Goal: Task Accomplishment & Management: Use online tool/utility

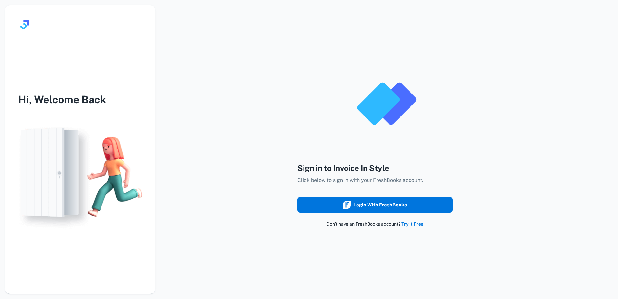
click at [373, 208] on div "Login with FreshBooks" at bounding box center [375, 204] width 64 height 8
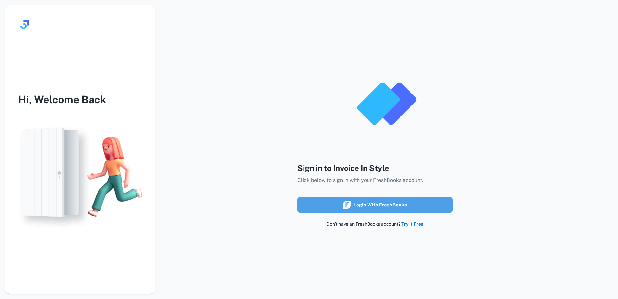
click at [380, 205] on div "Login with FreshBooks" at bounding box center [375, 204] width 64 height 8
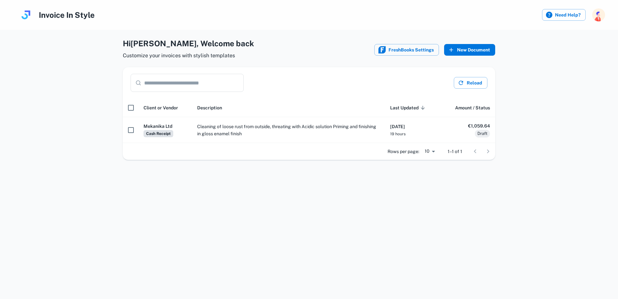
click at [459, 52] on button "New Document" at bounding box center [469, 50] width 51 height 12
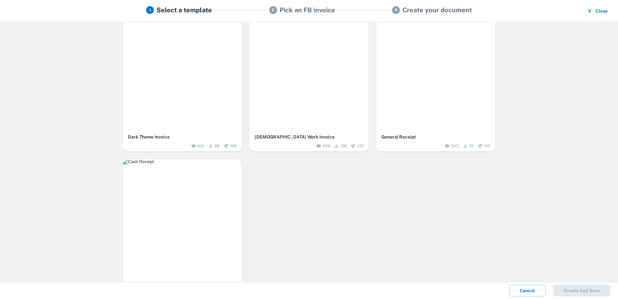
scroll to position [185, 0]
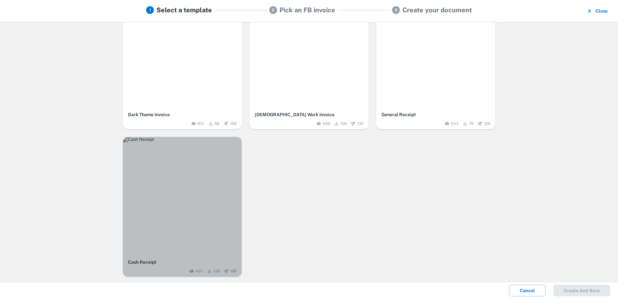
click at [171, 142] on img "button" at bounding box center [182, 139] width 119 height 5
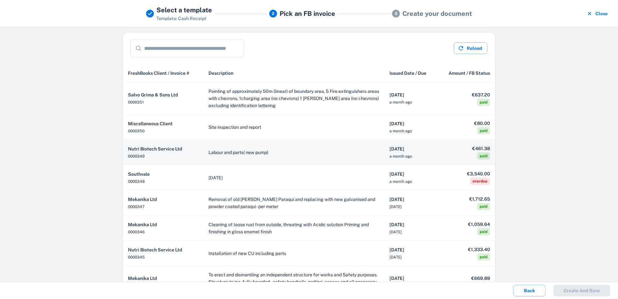
click at [144, 156] on th "Nutri Biotech Service Ltd 0000349" at bounding box center [163, 152] width 80 height 25
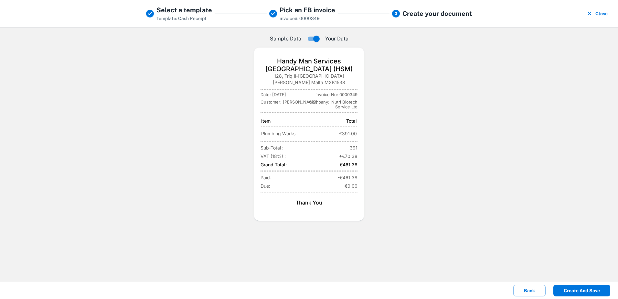
click at [575, 292] on button "Create and save" at bounding box center [581, 290] width 57 height 12
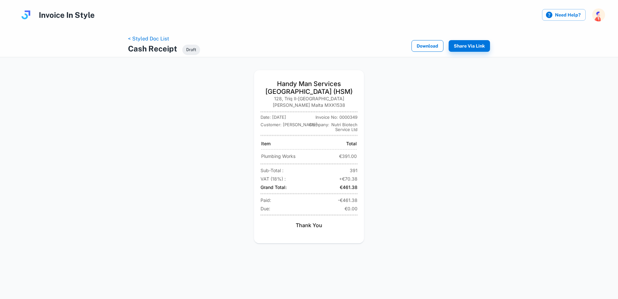
click at [427, 47] on button "Download" at bounding box center [427, 46] width 32 height 12
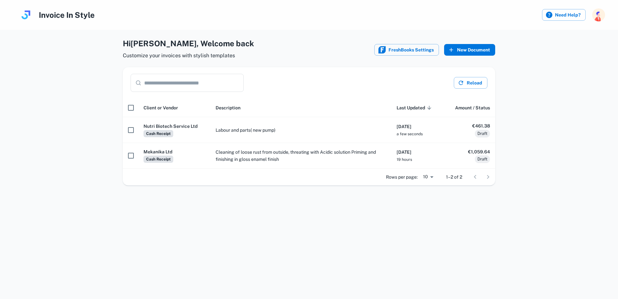
click at [489, 52] on button "New Document" at bounding box center [469, 50] width 51 height 12
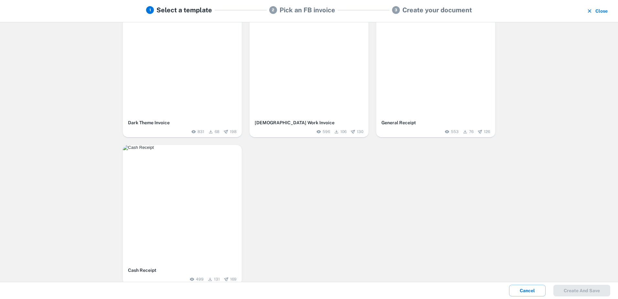
scroll to position [185, 0]
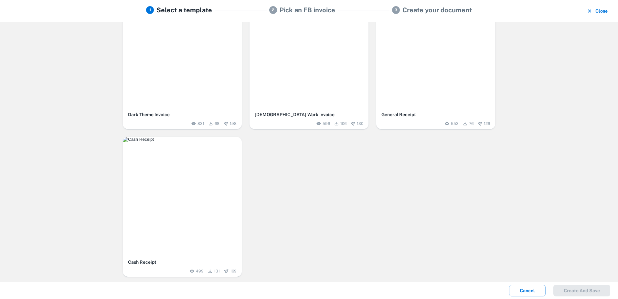
click at [189, 142] on img "button" at bounding box center [182, 139] width 119 height 5
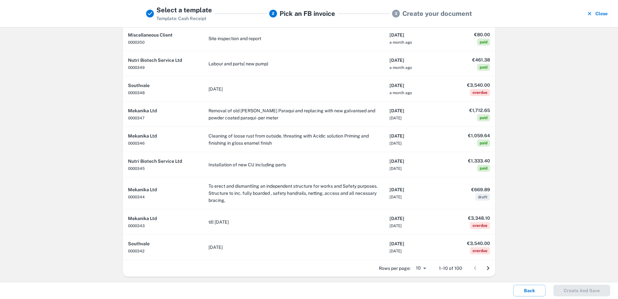
scroll to position [0, 0]
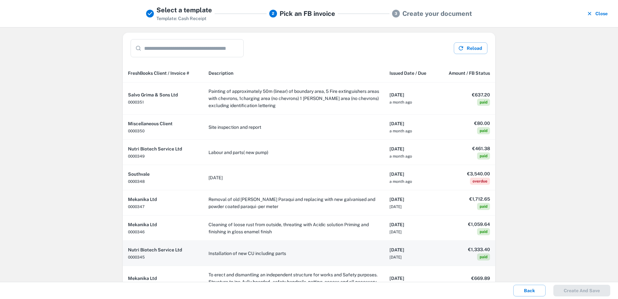
click at [348, 249] on td "Installation of new CU including parts" at bounding box center [293, 252] width 181 height 25
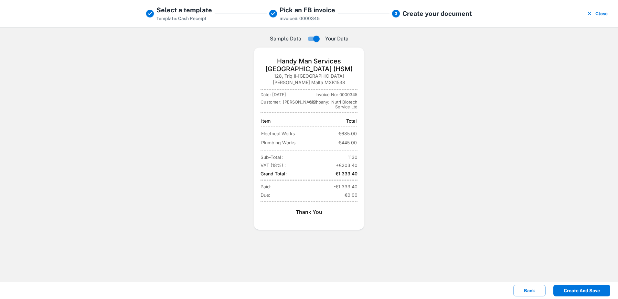
click at [577, 292] on button "Create and save" at bounding box center [581, 290] width 57 height 12
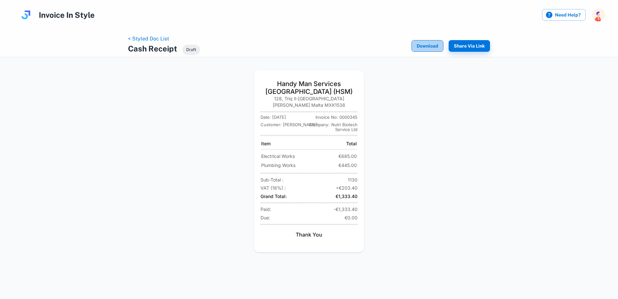
click at [418, 48] on button "Download" at bounding box center [427, 46] width 32 height 12
